Goal: Transaction & Acquisition: Purchase product/service

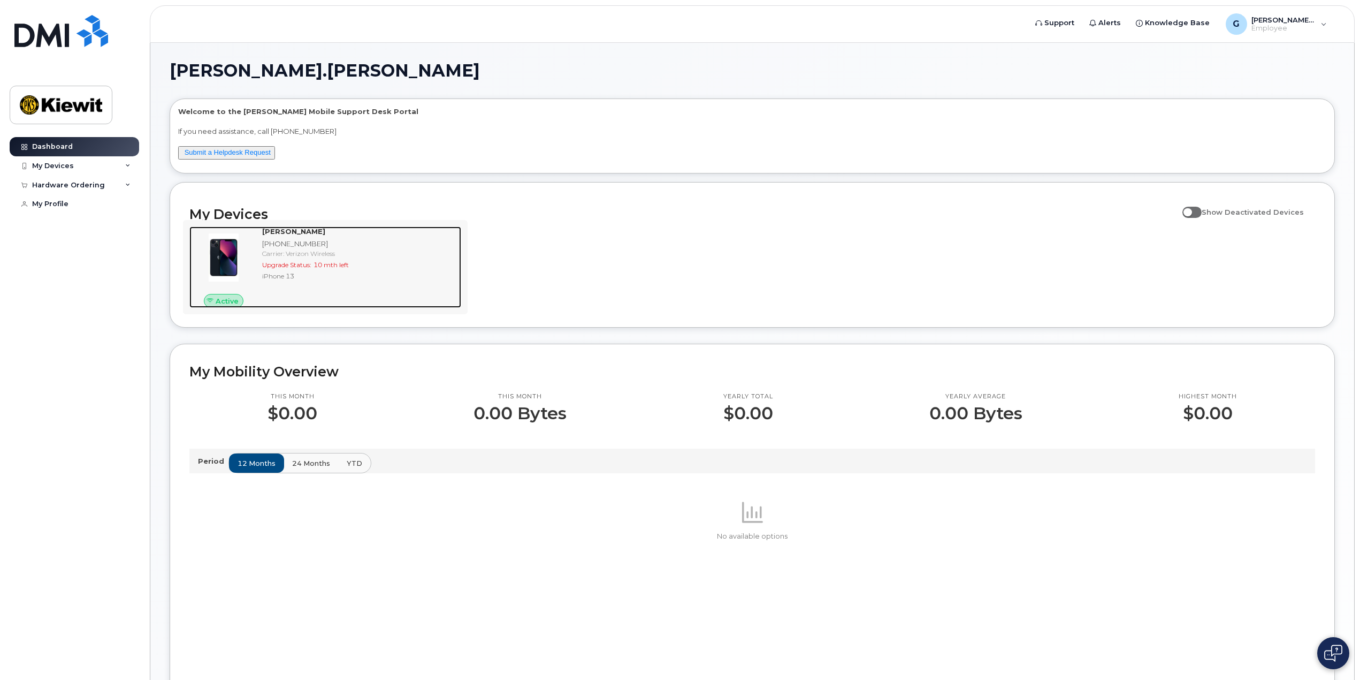
click at [405, 269] on div "Upgrade Status: 10 mth left" at bounding box center [359, 264] width 195 height 9
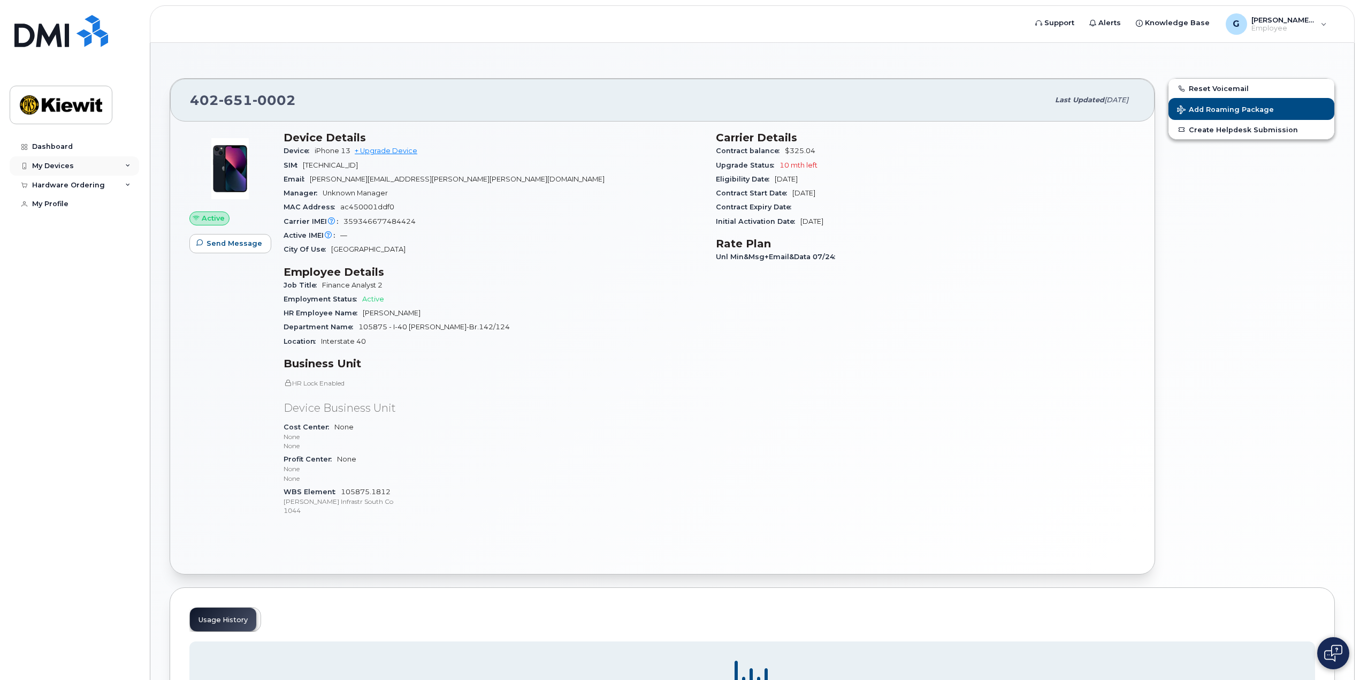
click at [60, 163] on div "My Devices" at bounding box center [53, 166] width 42 height 9
click at [89, 247] on div "Hardware Ordering" at bounding box center [68, 243] width 73 height 9
click at [82, 266] on link "New Order" at bounding box center [83, 263] width 111 height 20
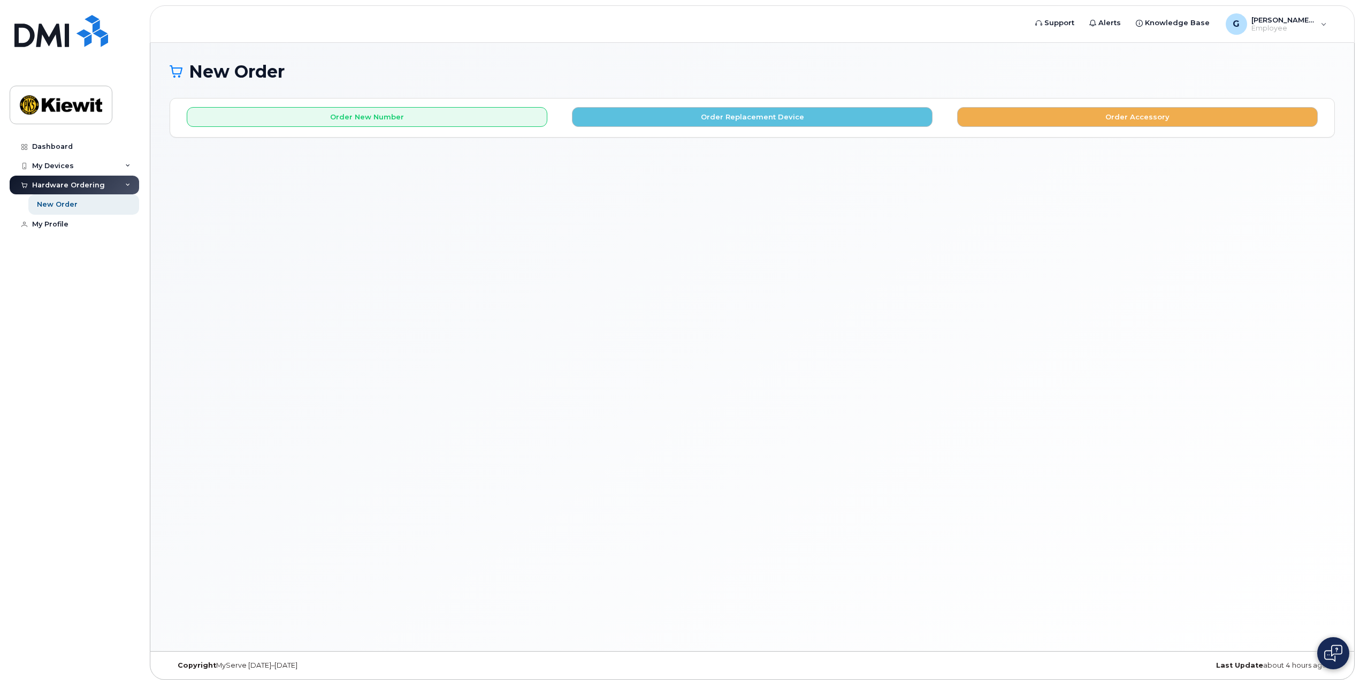
click at [864, 232] on div "New Order × Share This Order If you want to allow others to create or edit orde…" at bounding box center [752, 347] width 1204 height 608
click at [524, 186] on div "New Order × Share This Order If you want to allow others to create or edit orde…" at bounding box center [752, 347] width 1204 height 608
